Goal: Task Accomplishment & Management: Complete application form

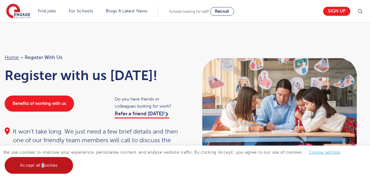
drag, startPoint x: 43, startPoint y: 167, endPoint x: 41, endPoint y: 163, distance: 4.3
click at [42, 165] on link "Accept all cookies" at bounding box center [39, 165] width 69 height 17
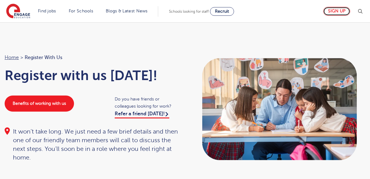
click at [333, 11] on link "Sign up" at bounding box center [336, 11] width 27 height 9
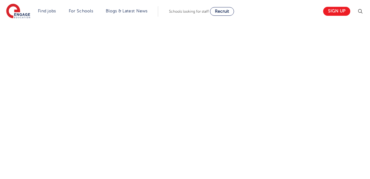
scroll to position [226, 0]
